Goal: Transaction & Acquisition: Purchase product/service

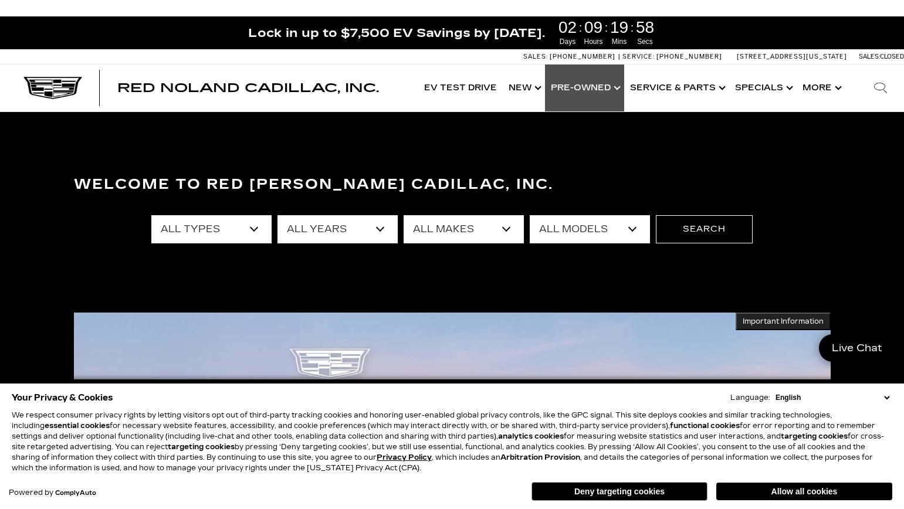
click at [574, 86] on link "Show Pre-Owned" at bounding box center [584, 88] width 79 height 47
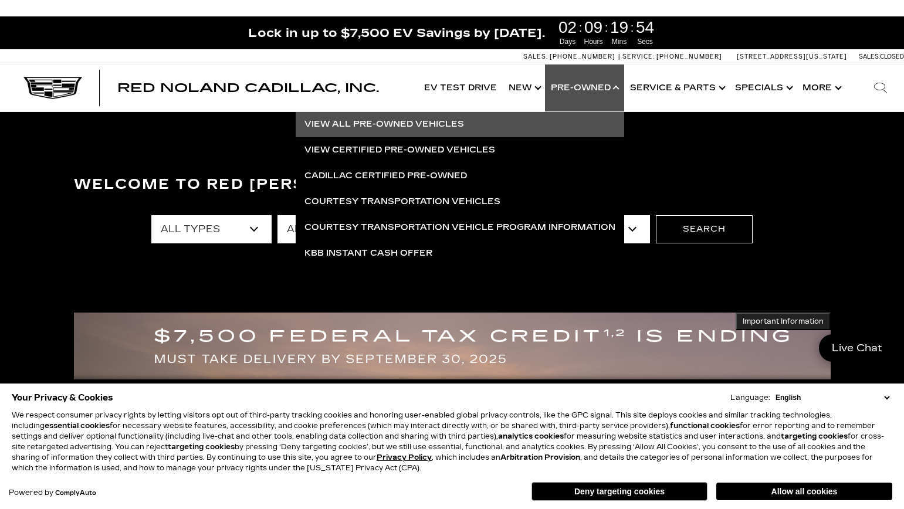
click at [385, 120] on link "View All Pre-Owned Vehicles" at bounding box center [460, 124] width 328 height 26
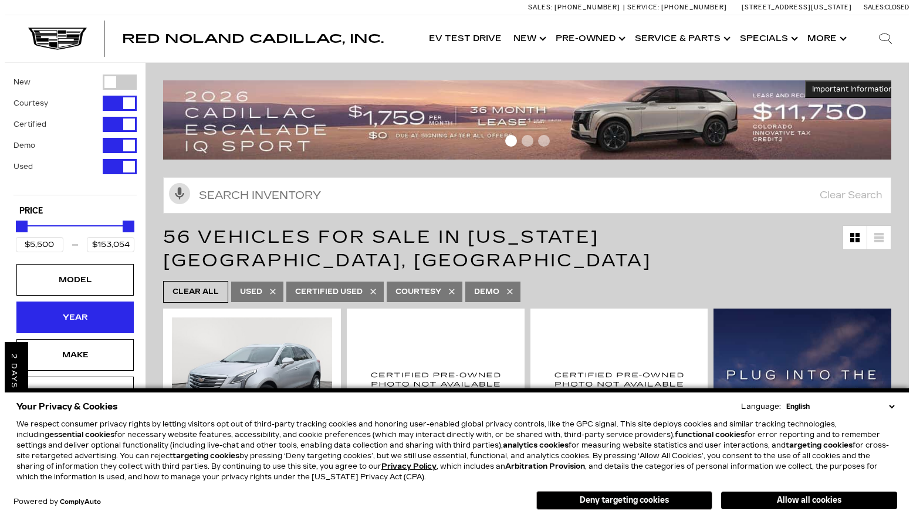
scroll to position [144, 0]
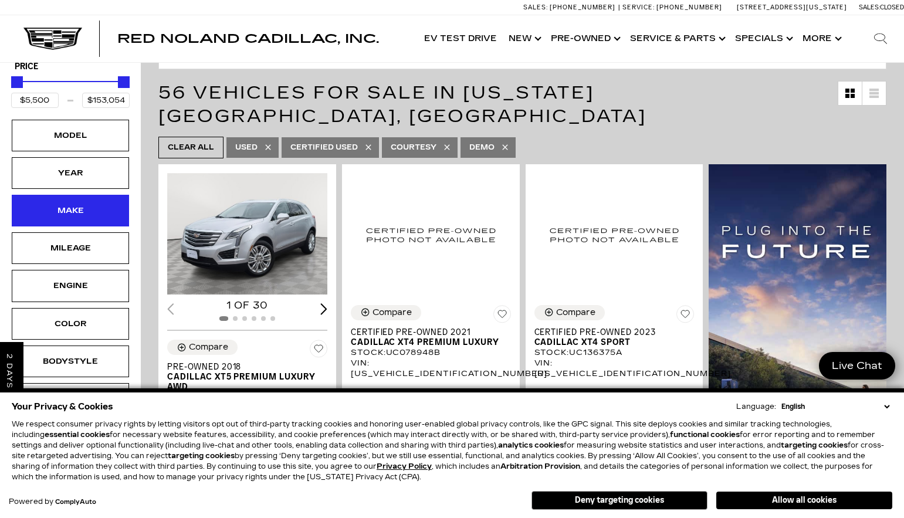
click at [78, 210] on div "Make" at bounding box center [70, 210] width 59 height 13
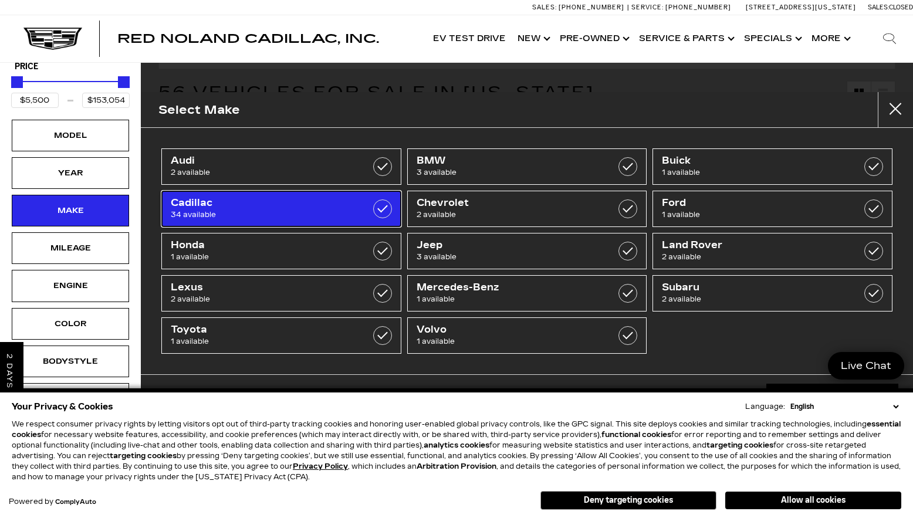
click at [378, 208] on label at bounding box center [382, 208] width 19 height 19
type input "$26,689"
checkbox input "true"
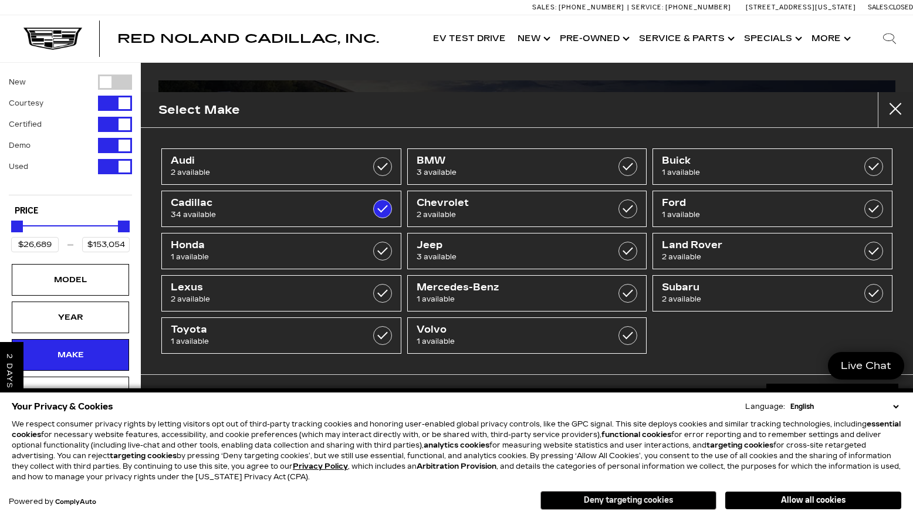
click at [635, 503] on button "Deny targeting cookies" at bounding box center [628, 500] width 176 height 19
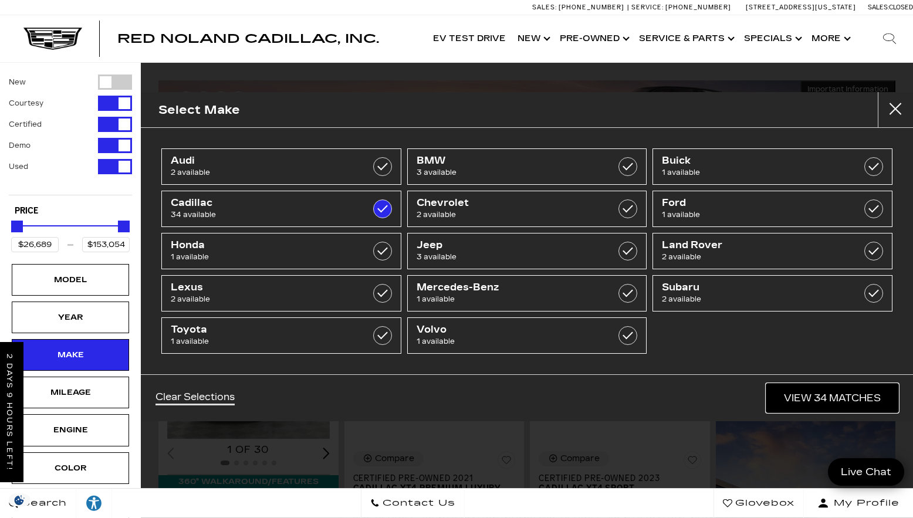
click at [822, 399] on link "View 34 Matches" at bounding box center [832, 398] width 132 height 29
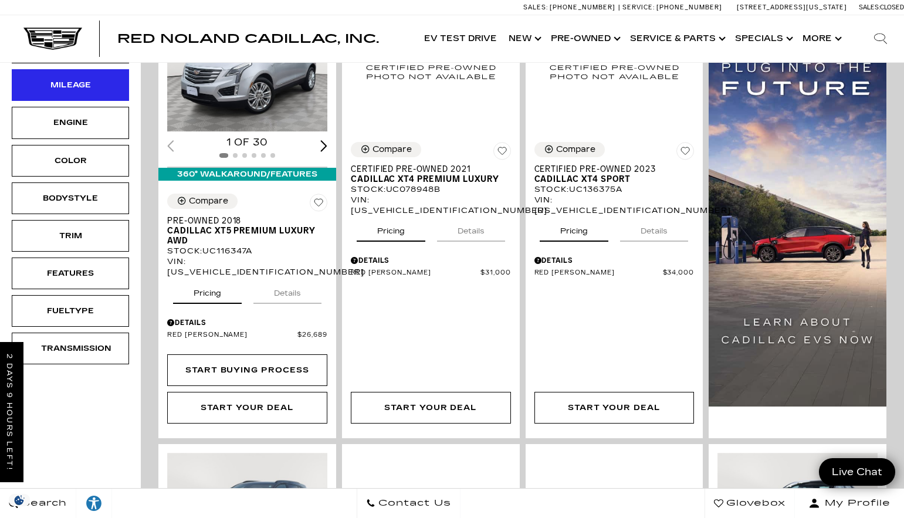
scroll to position [308, 0]
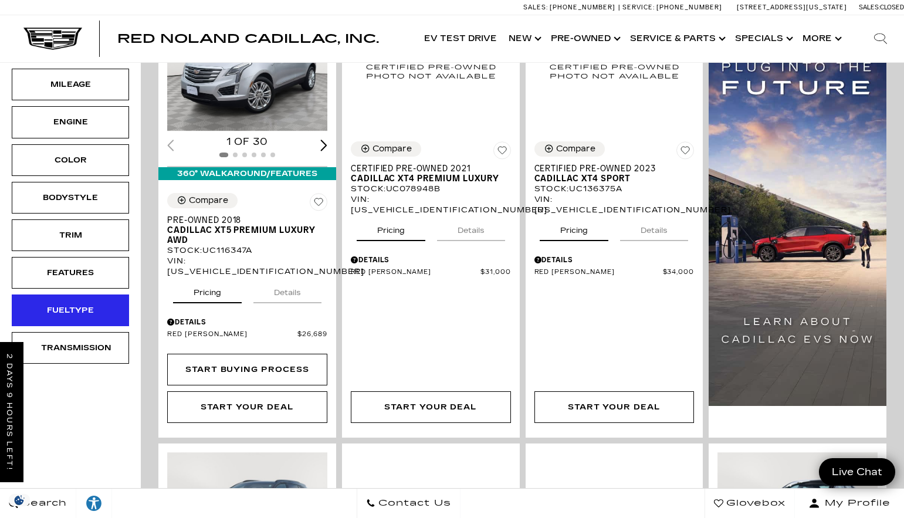
click at [65, 306] on div "Fueltype" at bounding box center [70, 310] width 59 height 13
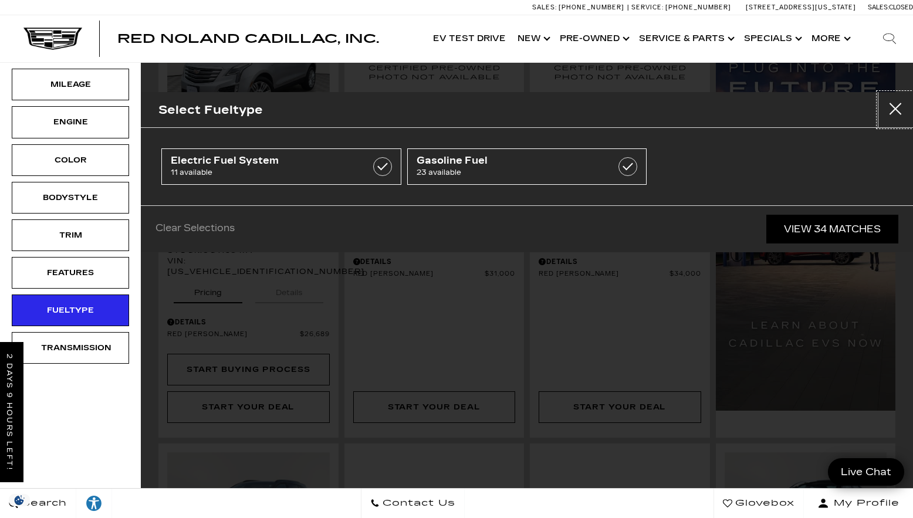
click at [896, 107] on button "Close" at bounding box center [894, 109] width 35 height 35
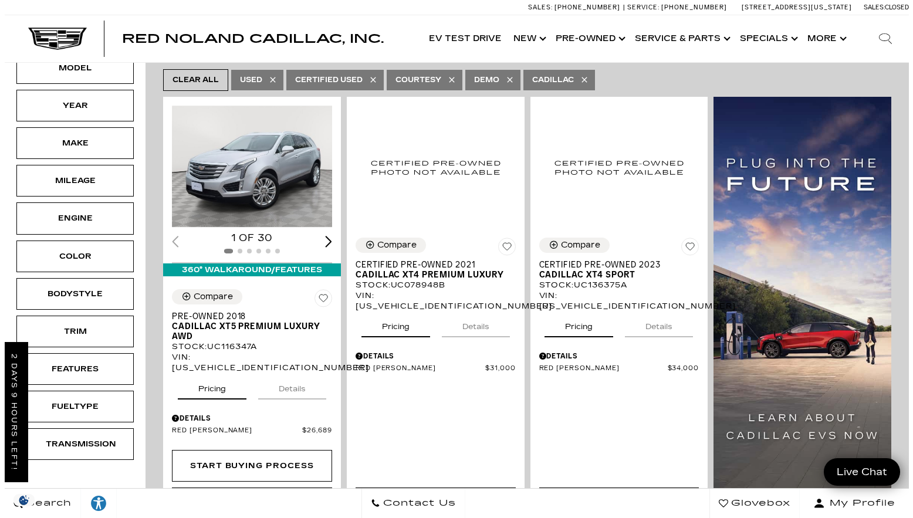
scroll to position [209, 0]
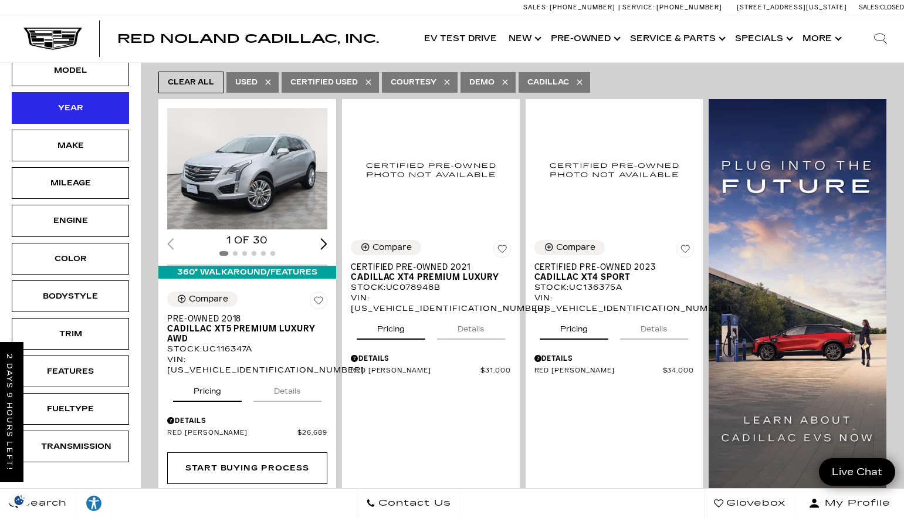
click at [55, 106] on div "Year" at bounding box center [70, 107] width 59 height 13
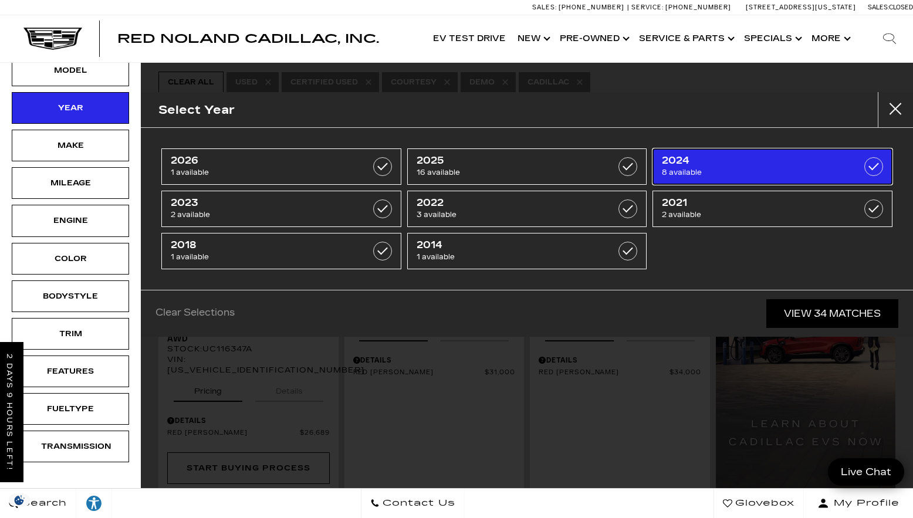
click at [747, 164] on span "2024" at bounding box center [756, 161] width 188 height 12
type input "$44,000"
type input "$90,689"
checkbox input "true"
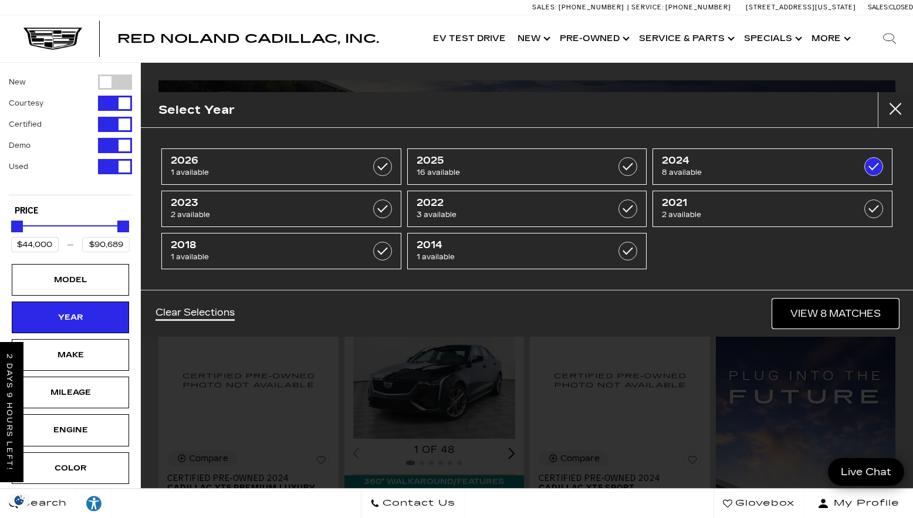
click at [809, 319] on link "View 8 Matches" at bounding box center [835, 313] width 126 height 29
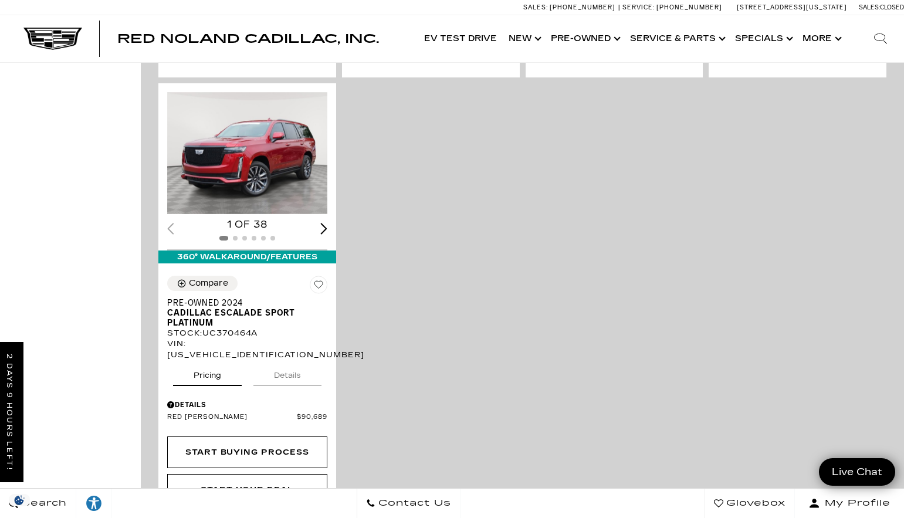
scroll to position [1294, 0]
click at [243, 122] on img "1 / 2" at bounding box center [248, 152] width 162 height 122
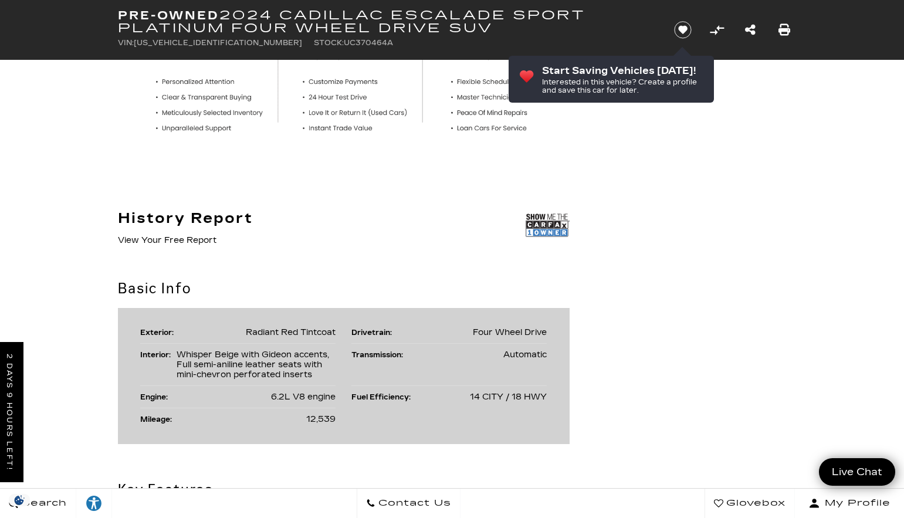
scroll to position [497, 0]
